Goal: Information Seeking & Learning: Learn about a topic

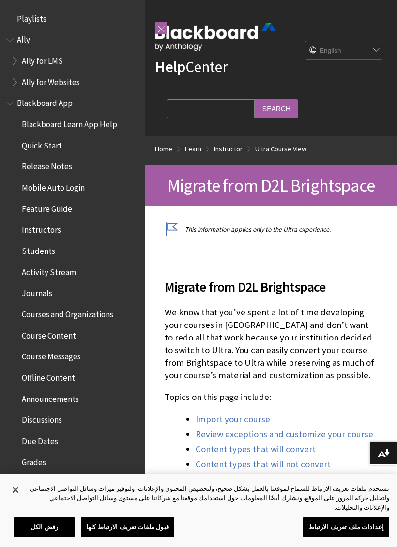
click at [65, 22] on span "Playlists" at bounding box center [72, 19] width 133 height 16
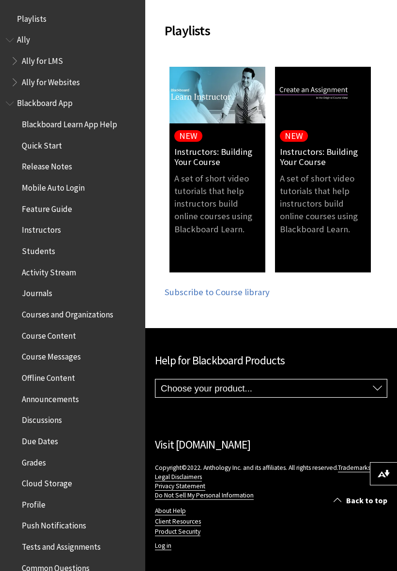
scroll to position [186, 0]
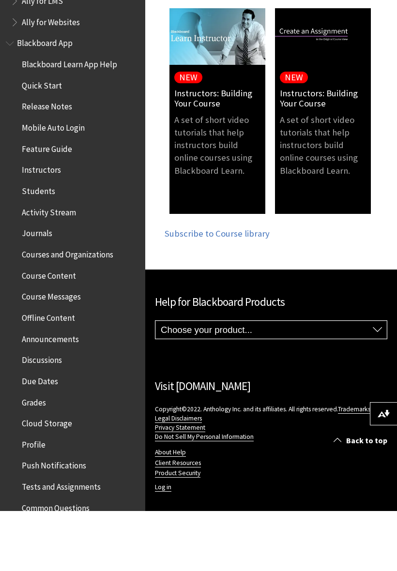
click at [162, 543] on link "Log in" at bounding box center [163, 547] width 16 height 9
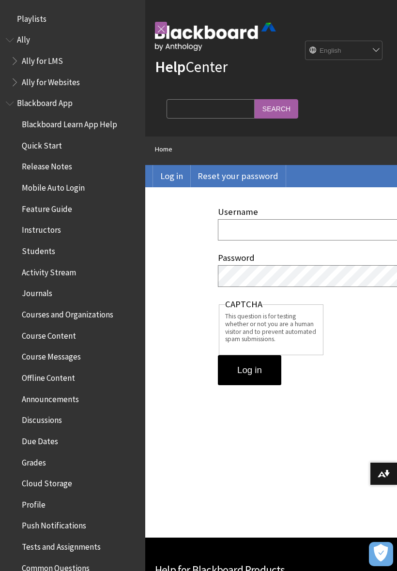
click at [298, 225] on input "Username" at bounding box center [386, 229] width 337 height 21
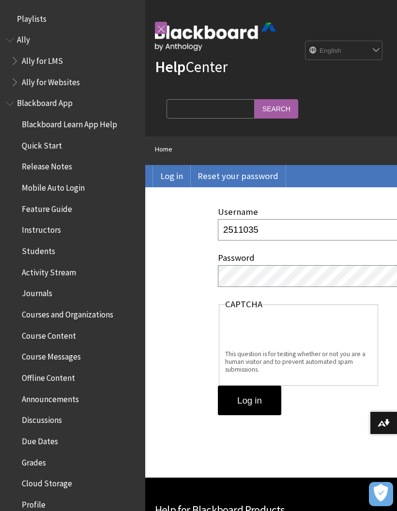
type input "2511035"
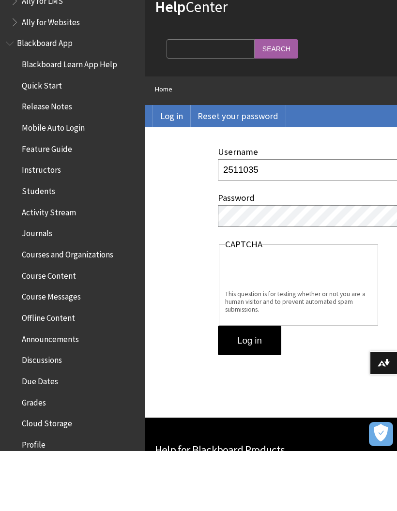
scroll to position [60, 0]
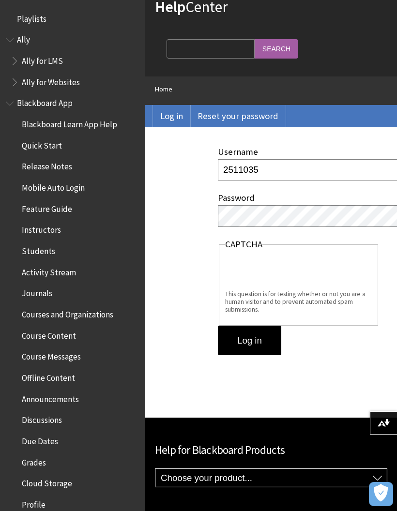
click at [271, 338] on input "Log in" at bounding box center [249, 340] width 63 height 30
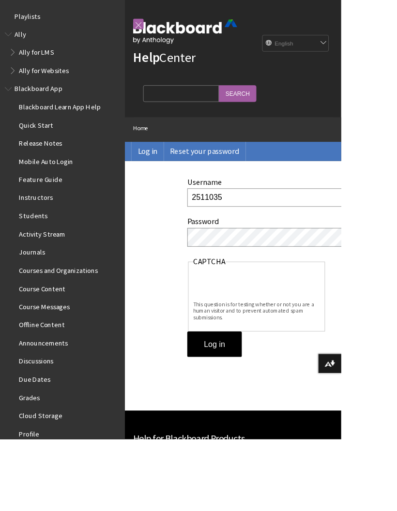
click at [162, 23] on link at bounding box center [161, 28] width 12 height 12
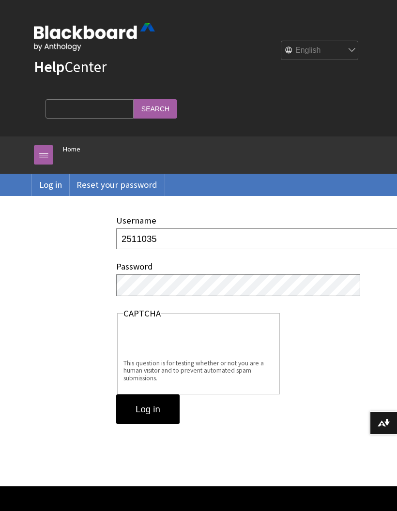
click at [160, 413] on input "Log in" at bounding box center [147, 409] width 63 height 30
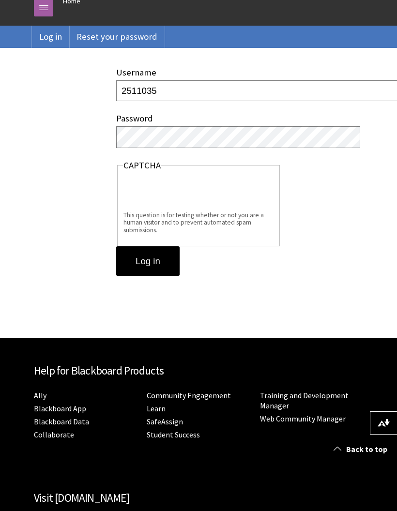
scroll to position [109, 0]
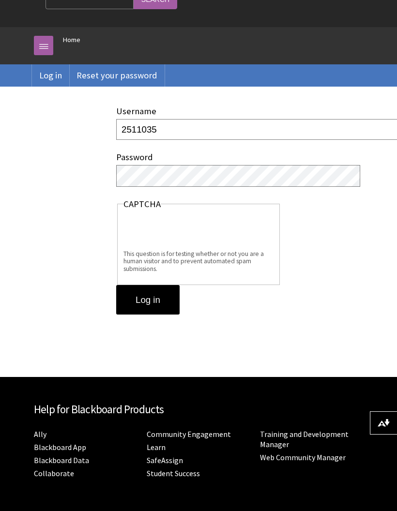
click at [55, 70] on link "Log in" at bounding box center [50, 75] width 37 height 22
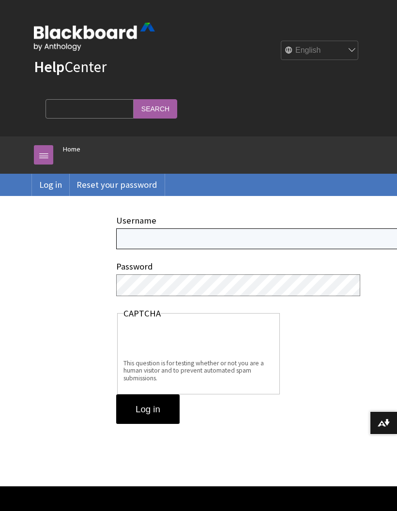
click at [245, 246] on input "Username" at bounding box center [284, 238] width 337 height 21
type input "2511035"
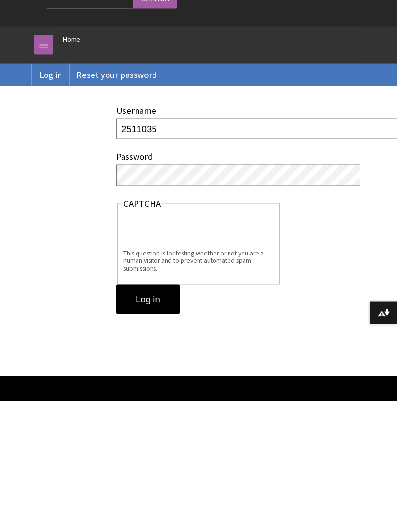
scroll to position [110, 0]
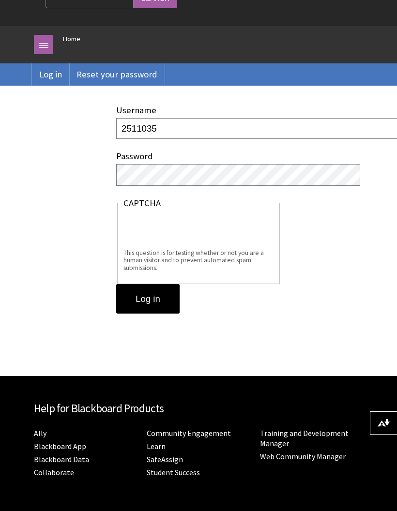
click at [168, 294] on input "Log in" at bounding box center [147, 299] width 63 height 30
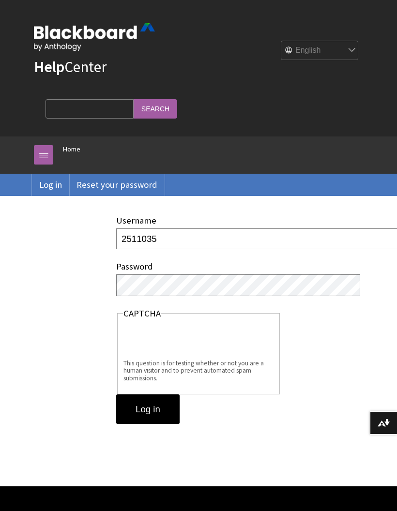
click at [114, 30] on img at bounding box center [94, 37] width 121 height 28
click at [92, 34] on img at bounding box center [94, 37] width 121 height 28
click at [73, 146] on link "Home" at bounding box center [71, 149] width 17 height 12
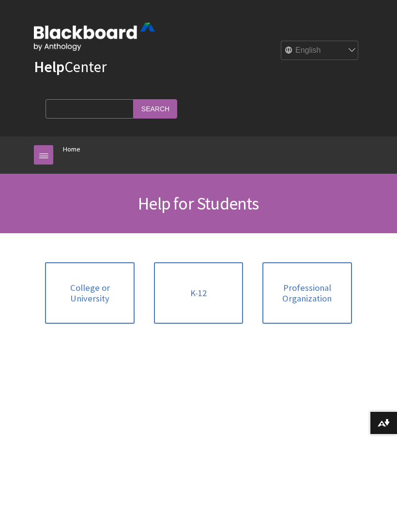
click at [88, 298] on span "College or University" at bounding box center [89, 292] width 77 height 21
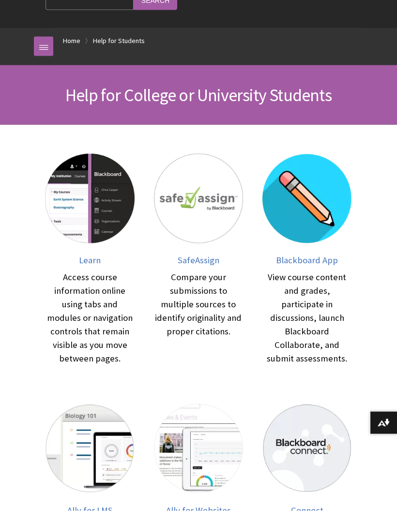
scroll to position [115, 0]
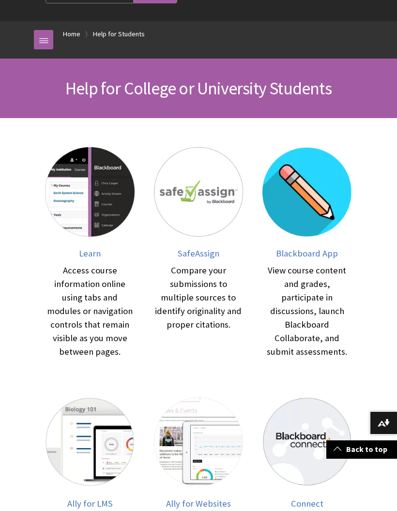
click at [87, 210] on img at bounding box center [89, 191] width 89 height 89
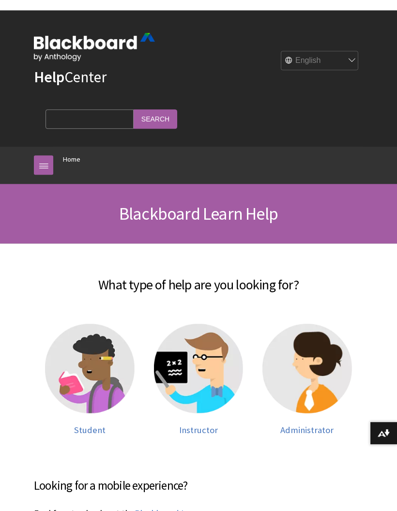
scroll to position [807, 0]
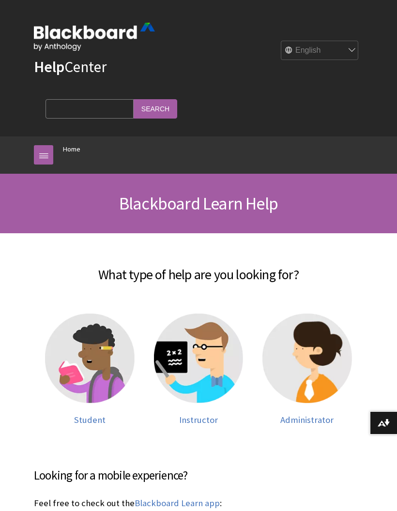
click at [98, 374] on img at bounding box center [89, 357] width 89 height 89
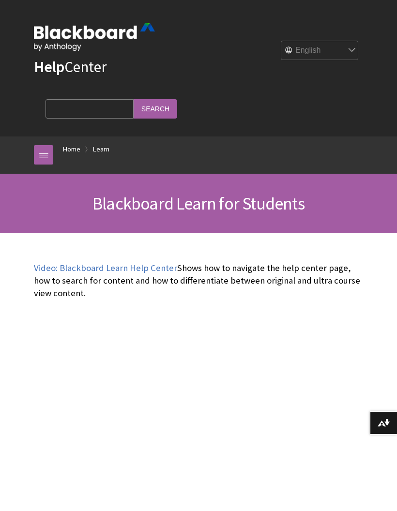
click at [323, 54] on select "English عربية Català Cymraeg Deutsch Español Suomi Français עברית Italiano 日本語 …" at bounding box center [319, 50] width 77 height 19
click at [103, 36] on img at bounding box center [94, 37] width 121 height 28
click at [85, 68] on link "Help Center" at bounding box center [70, 66] width 73 height 19
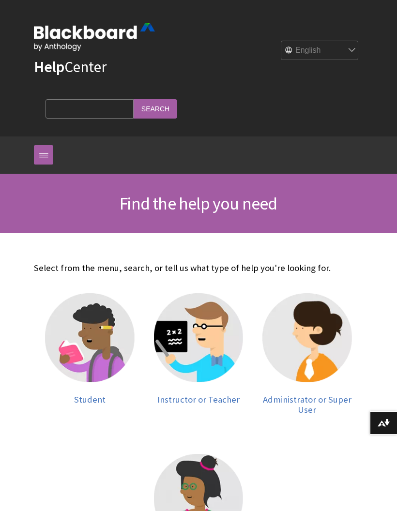
click at [92, 348] on img at bounding box center [89, 337] width 89 height 89
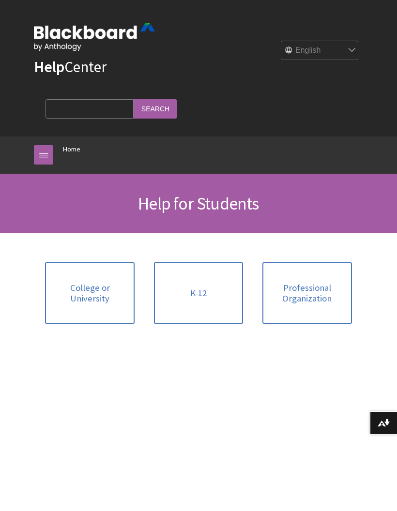
click at [107, 289] on span "College or University" at bounding box center [89, 292] width 77 height 21
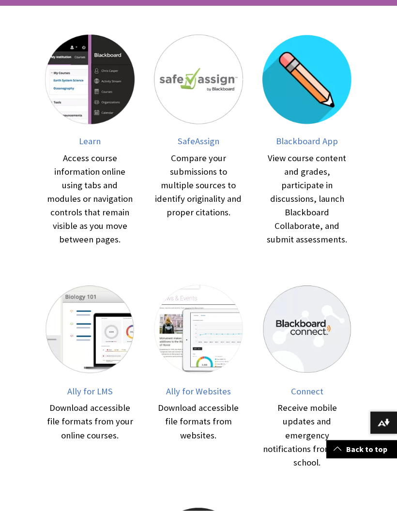
scroll to position [230, 0]
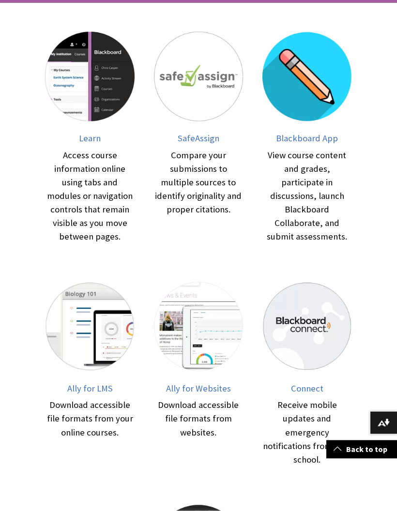
click at [334, 182] on div "View course content and grades, participate in discussions, launch Blackboard C…" at bounding box center [306, 195] width 89 height 95
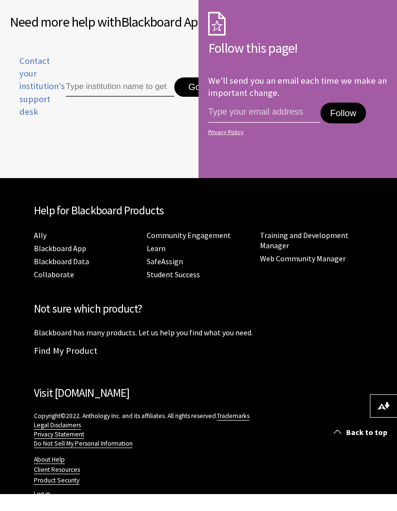
scroll to position [793, 0]
